Goal: Transaction & Acquisition: Purchase product/service

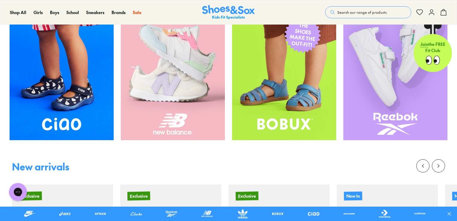
click at [316, 114] on img at bounding box center [284, 70] width 104 height 139
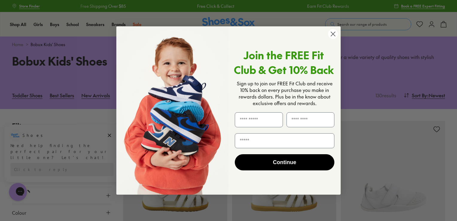
click at [330, 34] on circle "Close dialog" at bounding box center [333, 34] width 10 height 10
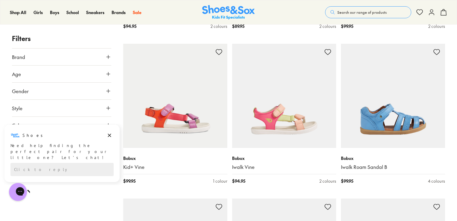
scroll to position [1225, 0]
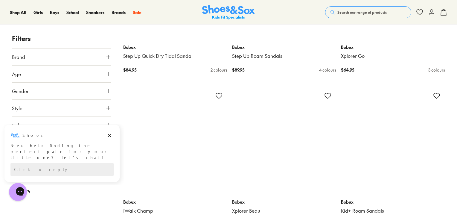
scroll to position [2480, 0]
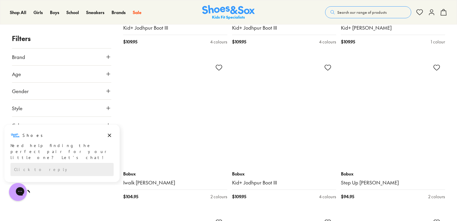
scroll to position [3615, 0]
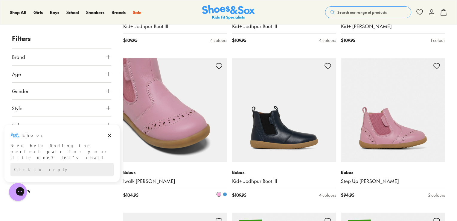
click at [188, 121] on img at bounding box center [175, 110] width 104 height 104
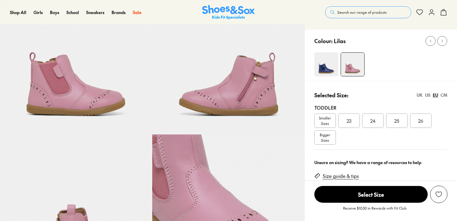
scroll to position [60, 0]
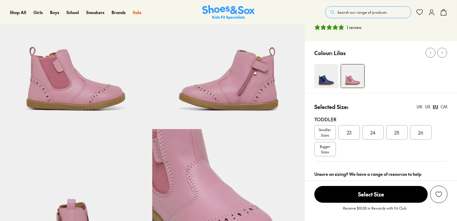
select select "*"
click at [416, 107] on div "UK" at bounding box center [419, 106] width 6 height 6
click at [351, 134] on div "06" at bounding box center [349, 132] width 22 height 14
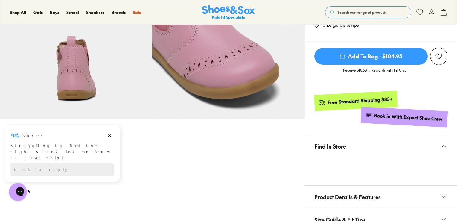
scroll to position [120, 0]
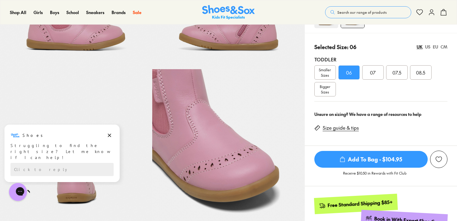
click at [436, 49] on div "EU" at bounding box center [434, 47] width 5 height 6
click at [427, 49] on div "US" at bounding box center [427, 47] width 5 height 6
click at [418, 46] on div "UK" at bounding box center [419, 47] width 6 height 6
click at [362, 156] on span "Add To Bag - $104.95" at bounding box center [370, 159] width 113 height 17
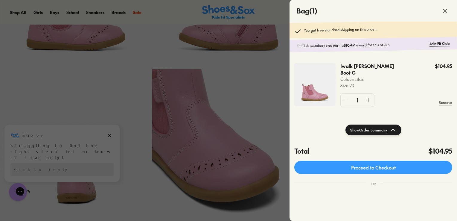
click at [280, 105] on div at bounding box center [228, 110] width 457 height 221
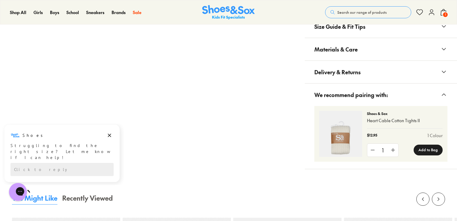
scroll to position [418, 0]
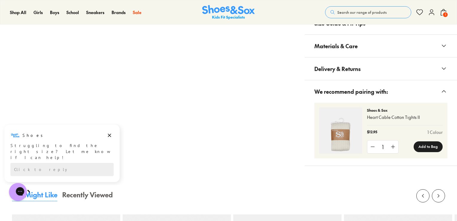
click at [349, 142] on img at bounding box center [340, 130] width 43 height 46
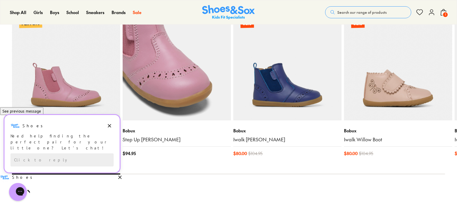
scroll to position [627, 0]
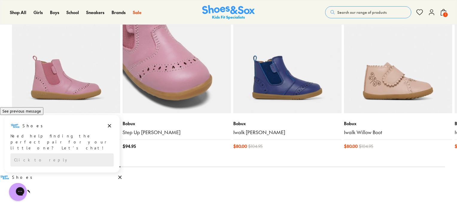
click at [178, 78] on img at bounding box center [177, 59] width 108 height 108
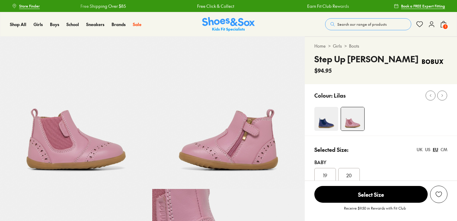
select select "*"
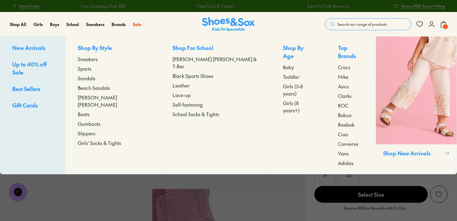
click at [97, 139] on span "Girls' Socks & Tights" at bounding box center [99, 142] width 43 height 7
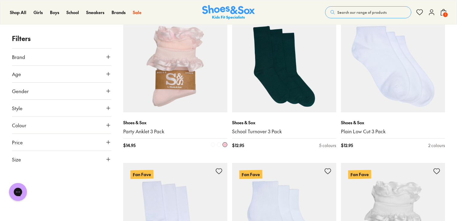
scroll to position [269, 0]
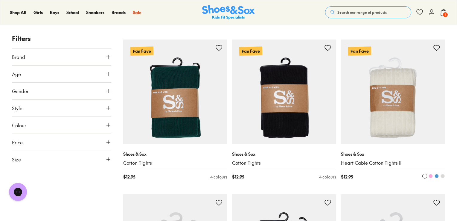
scroll to position [1643, 0]
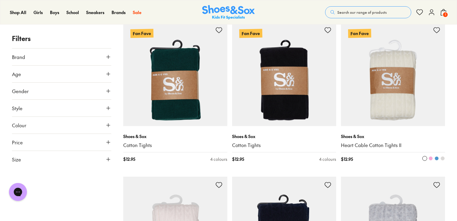
click at [378, 98] on img at bounding box center [393, 74] width 104 height 104
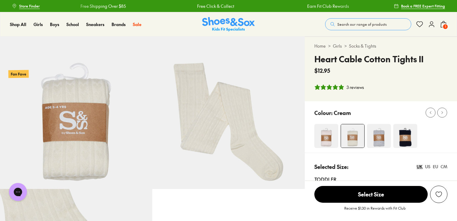
select select "*"
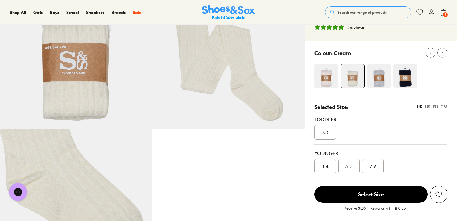
scroll to position [60, 0]
click at [320, 131] on div "2-3" at bounding box center [325, 132] width 22 height 14
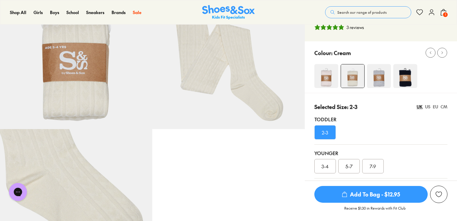
click at [373, 190] on span "Add To Bag - $12.95" at bounding box center [370, 194] width 113 height 17
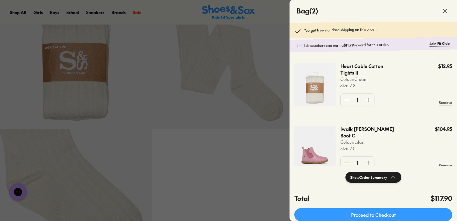
click at [255, 161] on div at bounding box center [228, 110] width 457 height 221
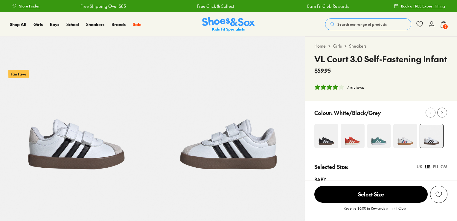
select select "*"
